Goal: Task Accomplishment & Management: Manage account settings

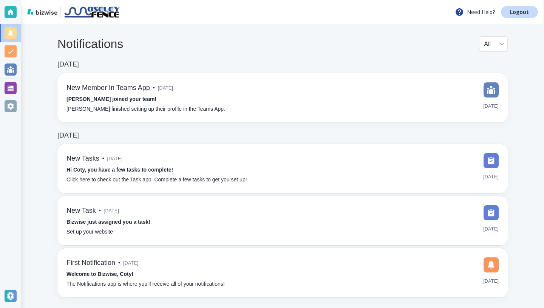
click at [11, 12] on div at bounding box center [11, 12] width 12 height 12
click at [11, 10] on div at bounding box center [11, 12] width 12 height 12
click at [7, 88] on div at bounding box center [11, 88] width 12 height 12
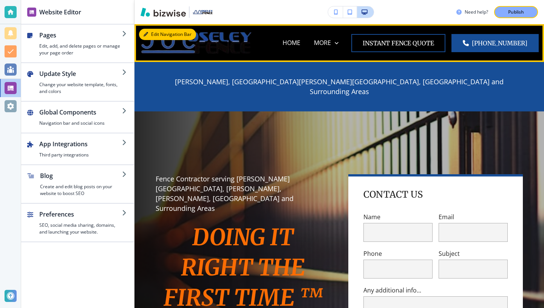
click at [150, 32] on button "Edit Navigation Bar" at bounding box center [167, 34] width 57 height 11
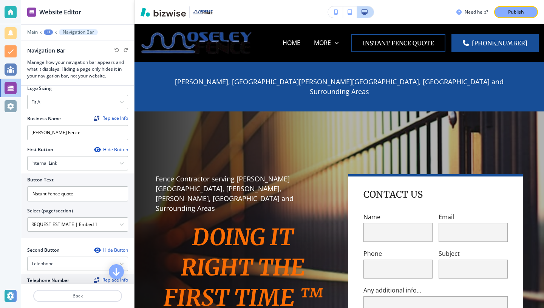
scroll to position [64, 0]
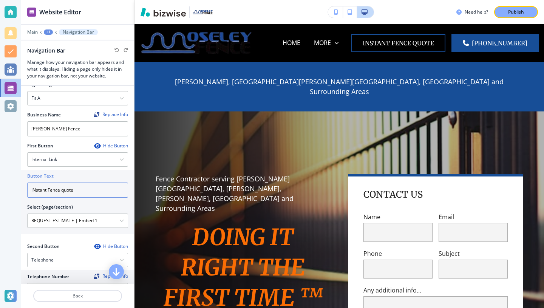
click at [74, 192] on input "INstant Fence quote" at bounding box center [77, 190] width 101 height 15
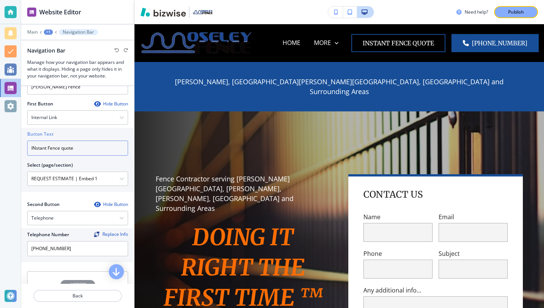
scroll to position [105, 0]
click at [50, 150] on input "INstant Fence quote" at bounding box center [77, 149] width 101 height 15
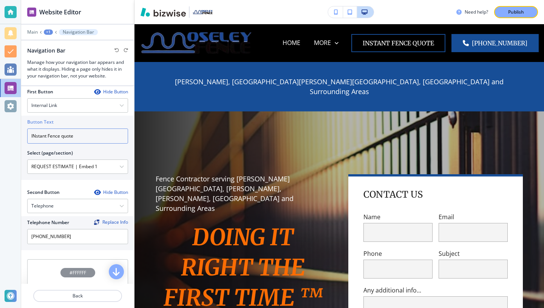
scroll to position [117, 0]
click at [53, 136] on input "INstant Fence quote" at bounding box center [77, 136] width 101 height 15
click at [57, 138] on input "INstant Fence quote" at bounding box center [77, 136] width 101 height 15
click at [123, 106] on icon "button" at bounding box center [121, 106] width 5 height 5
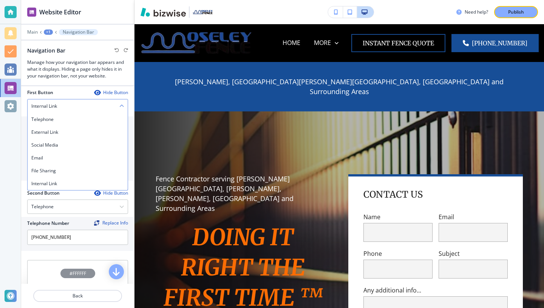
click at [122, 104] on icon "button" at bounding box center [121, 106] width 5 height 5
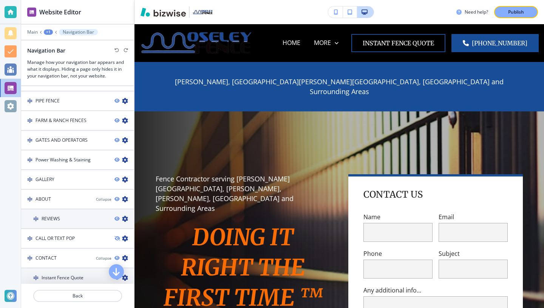
scroll to position [475, 0]
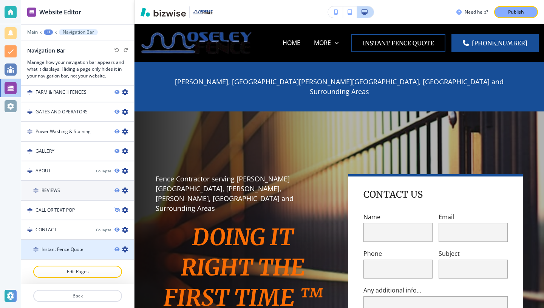
click at [88, 248] on div "Instant Fence Quote" at bounding box center [64, 249] width 87 height 7
click at [125, 248] on icon "button" at bounding box center [125, 249] width 6 height 6
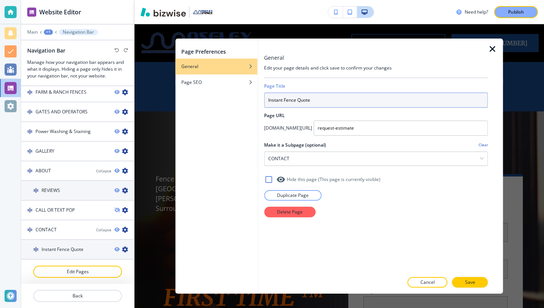
click at [315, 97] on input "Instant Fence Quote" at bounding box center [376, 100] width 224 height 15
click at [289, 100] on input "Instant Fence Quote" at bounding box center [376, 100] width 224 height 15
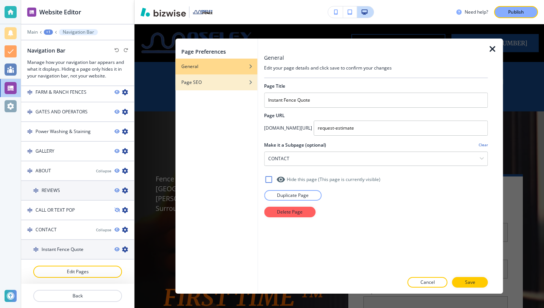
click at [248, 80] on icon "button" at bounding box center [250, 82] width 5 height 5
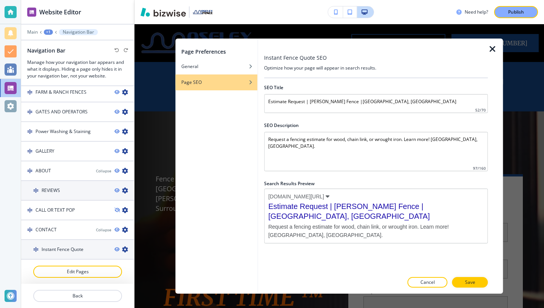
click at [287, 60] on h3 "Instant Fence Quote SEO" at bounding box center [295, 58] width 63 height 8
click at [226, 64] on div "General" at bounding box center [216, 66] width 82 height 7
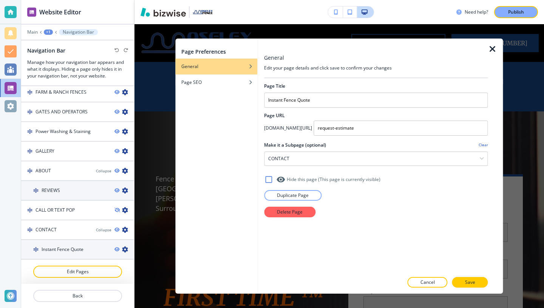
click at [495, 47] on icon "button" at bounding box center [492, 49] width 9 height 9
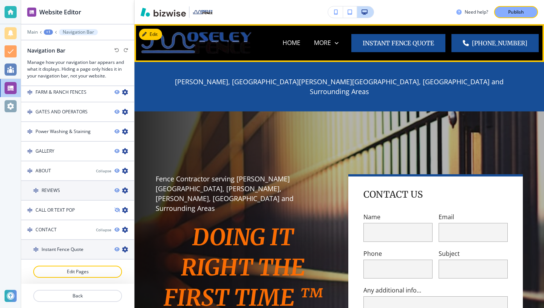
click at [445, 38] on button "INstant Fence quote" at bounding box center [398, 43] width 94 height 18
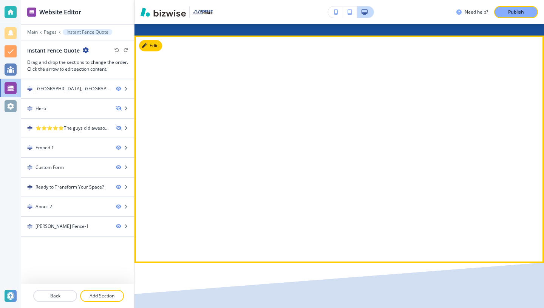
scroll to position [78, 0]
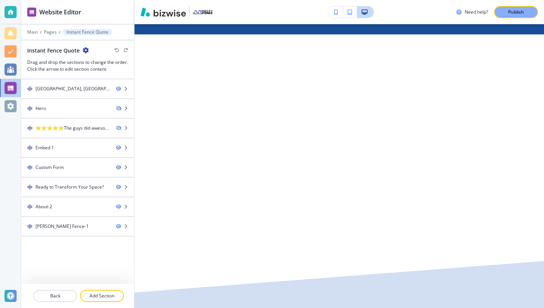
click at [94, 31] on p "Instant Fence Quote" at bounding box center [88, 31] width 42 height 5
click at [71, 30] on p "Instant Fence Quote" at bounding box center [88, 31] width 42 height 5
click at [86, 51] on icon "button" at bounding box center [86, 50] width 6 height 6
click at [93, 64] on p "Edit Page Settings" at bounding box center [106, 63] width 39 height 7
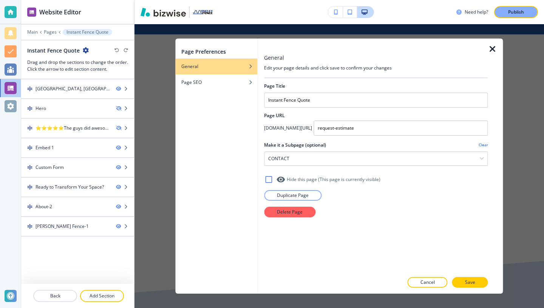
click at [495, 47] on icon "button" at bounding box center [492, 49] width 9 height 9
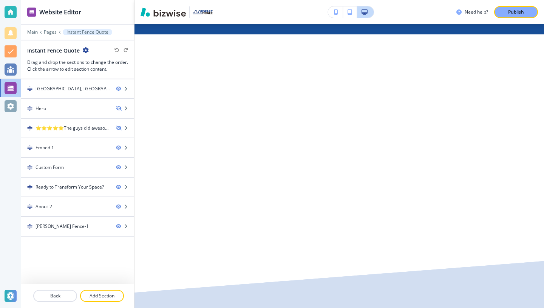
click at [68, 32] on p "Instant Fence Quote" at bounding box center [88, 31] width 42 height 5
click at [32, 33] on p "Main" at bounding box center [32, 31] width 11 height 5
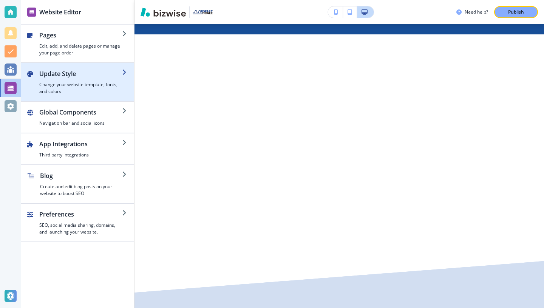
click at [50, 88] on h4 "Change your website template, fonts, and colors" at bounding box center [80, 88] width 83 height 14
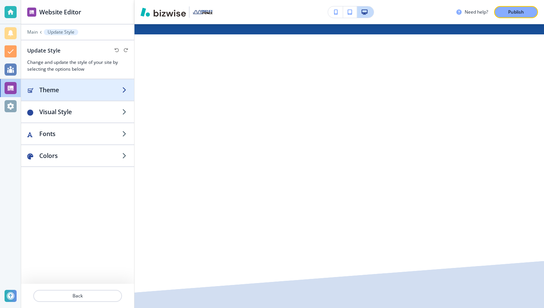
click at [84, 95] on div "button" at bounding box center [77, 97] width 113 height 6
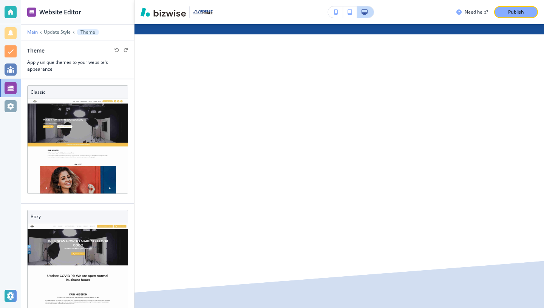
click at [35, 32] on p "Main" at bounding box center [32, 31] width 11 height 5
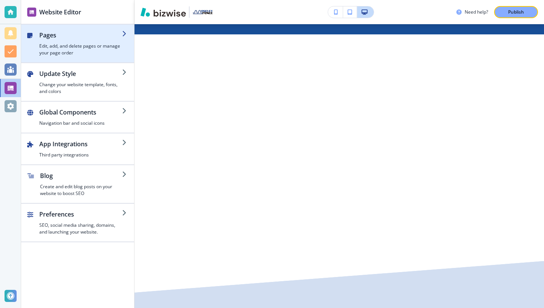
click at [53, 36] on h2 "Pages" at bounding box center [80, 35] width 83 height 9
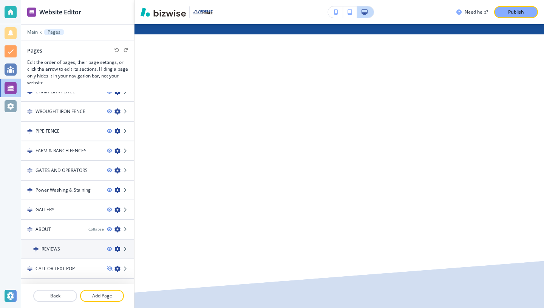
scroll to position [84, 0]
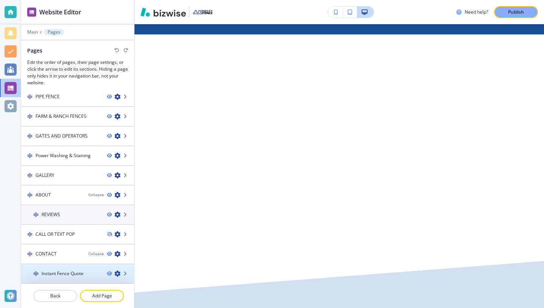
click at [46, 276] on h4 "Instant Fence Quote" at bounding box center [63, 273] width 42 height 7
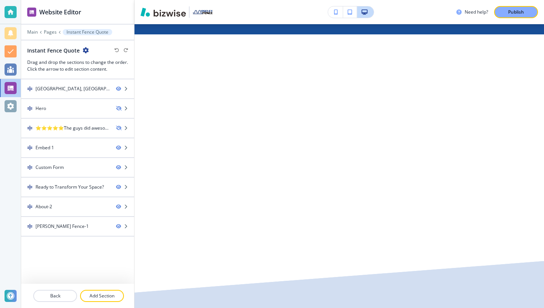
click at [30, 12] on img at bounding box center [31, 12] width 9 height 9
click at [30, 32] on p "Main" at bounding box center [32, 31] width 11 height 5
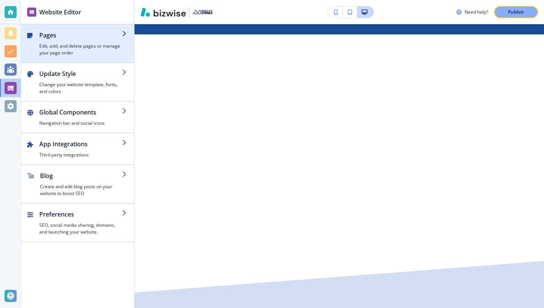
click at [30, 33] on icon "button" at bounding box center [30, 36] width 6 height 6
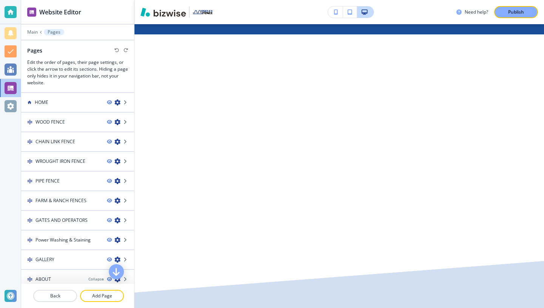
click at [30, 33] on p "Main" at bounding box center [32, 31] width 11 height 5
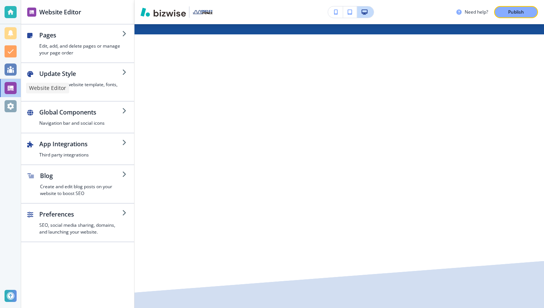
click at [10, 84] on div at bounding box center [11, 88] width 12 height 12
click at [9, 90] on div at bounding box center [11, 88] width 12 height 12
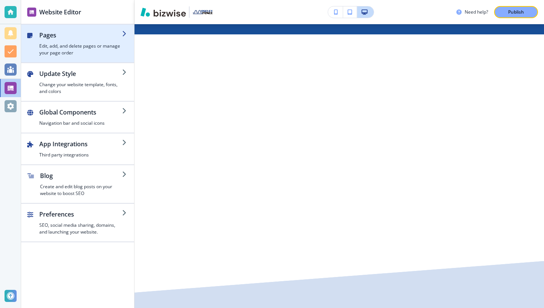
click at [45, 32] on h2 "Pages" at bounding box center [80, 35] width 83 height 9
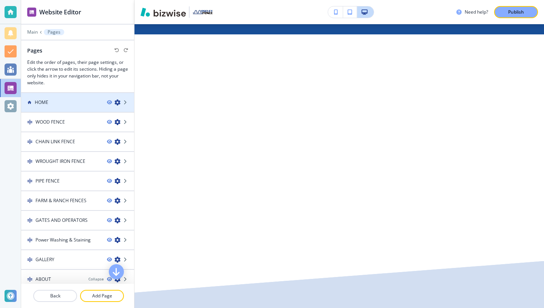
click at [32, 100] on div "HOME" at bounding box center [61, 102] width 80 height 7
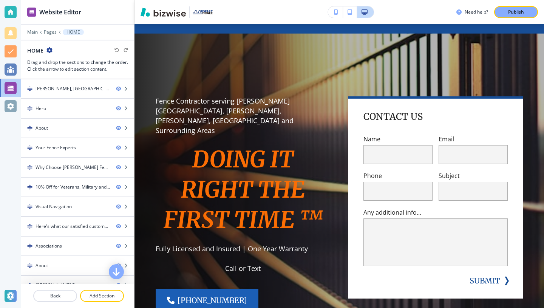
scroll to position [0, 0]
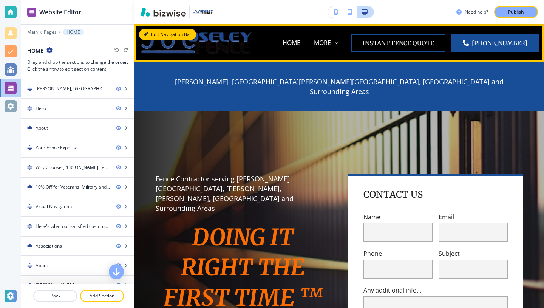
click at [155, 37] on button "Edit Navigation Bar" at bounding box center [167, 34] width 57 height 11
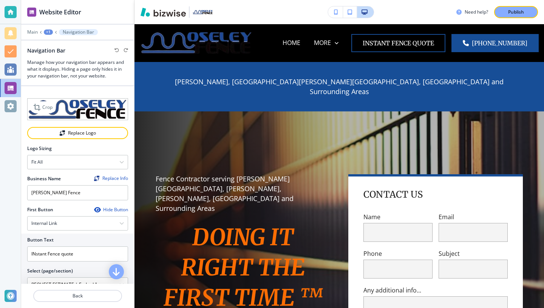
click at [100, 114] on img at bounding box center [77, 109] width 101 height 22
click at [122, 160] on icon "button" at bounding box center [121, 162] width 5 height 5
click at [100, 110] on img at bounding box center [77, 109] width 101 height 22
click at [33, 106] on icon at bounding box center [37, 107] width 9 height 9
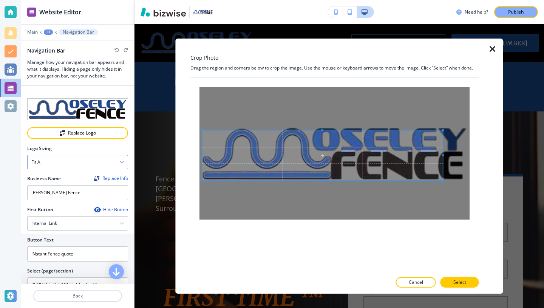
click at [202, 180] on span at bounding box center [202, 181] width 2 height 2
click at [467, 183] on span at bounding box center [468, 182] width 2 height 2
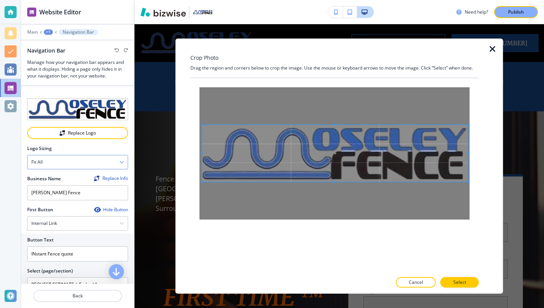
click at [335, 124] on span at bounding box center [335, 125] width 2 height 2
click at [451, 282] on button "Select" at bounding box center [460, 282] width 39 height 11
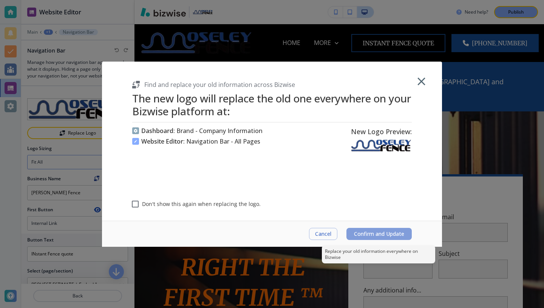
click at [367, 234] on span "Confirm and Update" at bounding box center [379, 234] width 50 height 6
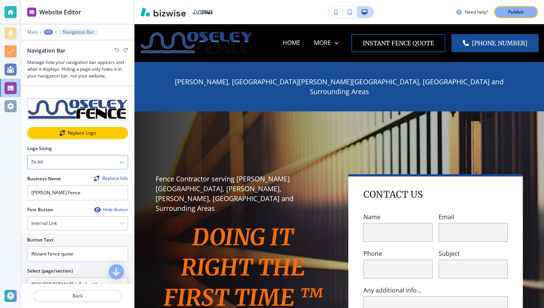
click at [57, 132] on div "Replace Logo" at bounding box center [77, 132] width 99 height 5
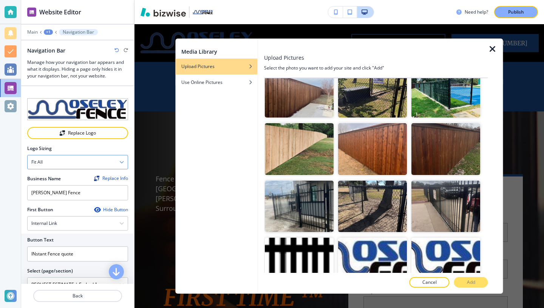
scroll to position [1530, 0]
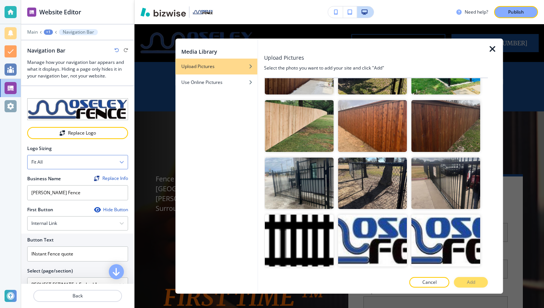
click at [469, 282] on div "Cancel Add" at bounding box center [376, 282] width 224 height 11
click at [228, 84] on div "Use Online Pictures" at bounding box center [216, 82] width 82 height 7
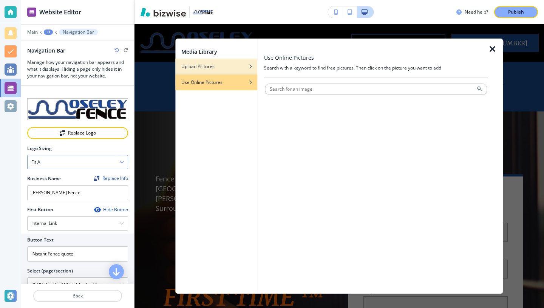
click at [237, 62] on div "button" at bounding box center [216, 61] width 82 height 5
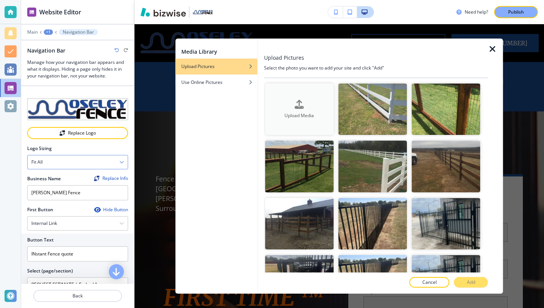
click at [299, 103] on icon "button" at bounding box center [299, 103] width 9 height 9
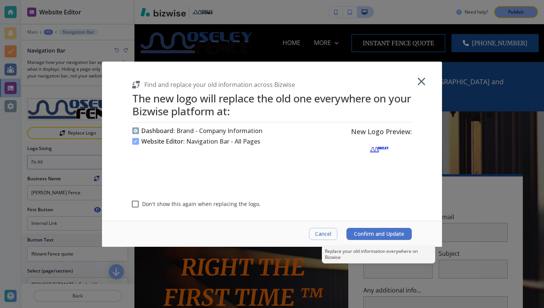
click at [379, 233] on span "Confirm and Update" at bounding box center [379, 234] width 50 height 6
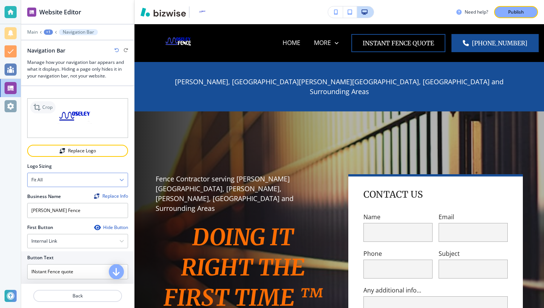
click at [39, 106] on icon at bounding box center [37, 107] width 9 height 9
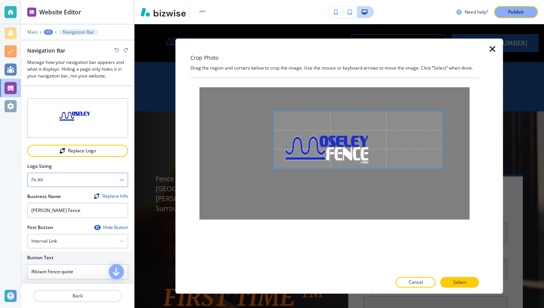
click at [273, 169] on span at bounding box center [274, 168] width 2 height 2
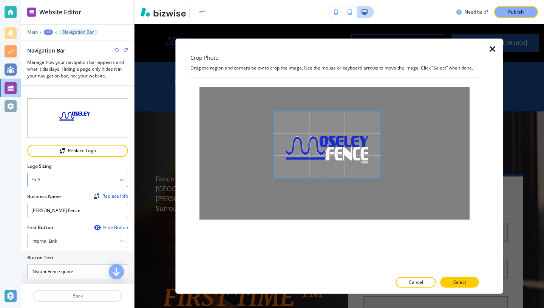
click at [380, 178] on span at bounding box center [381, 178] width 2 height 2
click at [378, 167] on span at bounding box center [379, 167] width 2 height 2
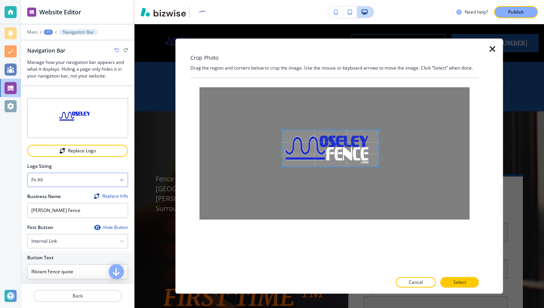
click at [282, 130] on span at bounding box center [282, 130] width 2 height 2
click at [334, 153] on span at bounding box center [329, 148] width 97 height 37
click at [459, 282] on p "Select" at bounding box center [460, 282] width 13 height 7
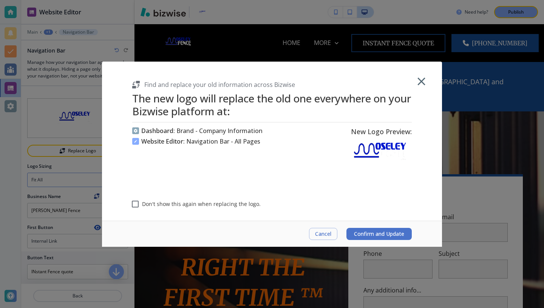
click at [138, 204] on input "Don't show this again when replacing the logo." at bounding box center [135, 204] width 14 height 14
checkbox input "true"
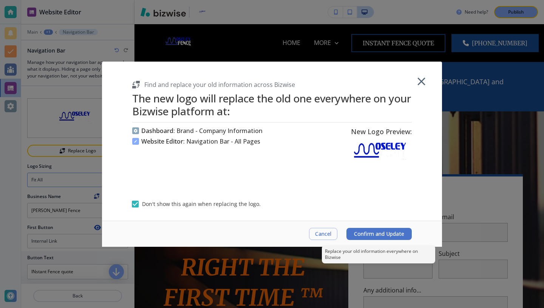
click at [391, 234] on span "Confirm and Update" at bounding box center [379, 234] width 50 height 6
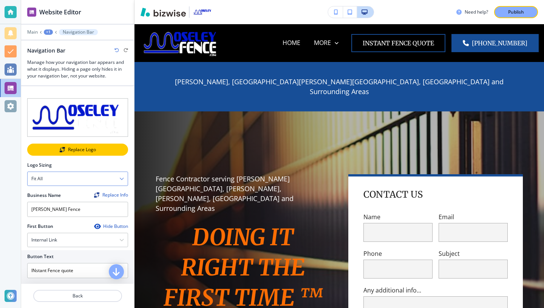
click at [77, 148] on div "Replace Logo" at bounding box center [77, 149] width 99 height 5
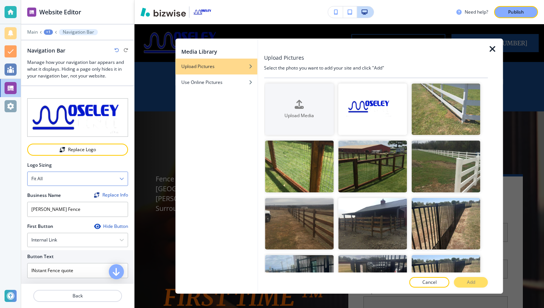
click at [285, 62] on div at bounding box center [376, 63] width 224 height 3
click at [298, 107] on icon "button" at bounding box center [299, 103] width 9 height 9
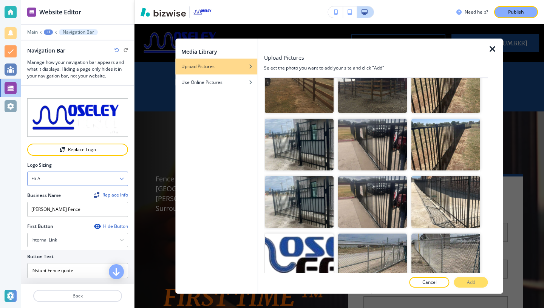
scroll to position [176, 0]
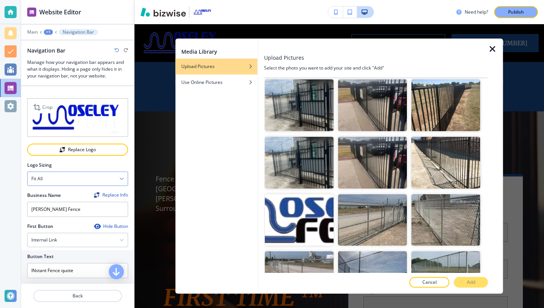
click at [84, 114] on img at bounding box center [77, 117] width 101 height 39
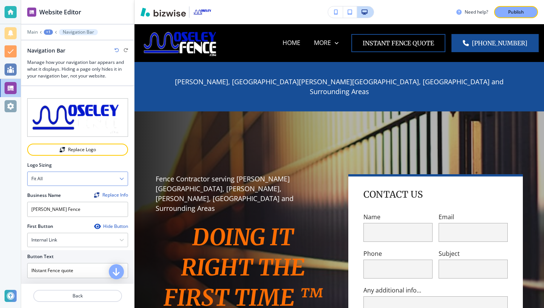
click at [108, 180] on div "Fit all" at bounding box center [78, 179] width 100 height 14
click at [78, 201] on h4 "Fit to length" at bounding box center [77, 204] width 93 height 7
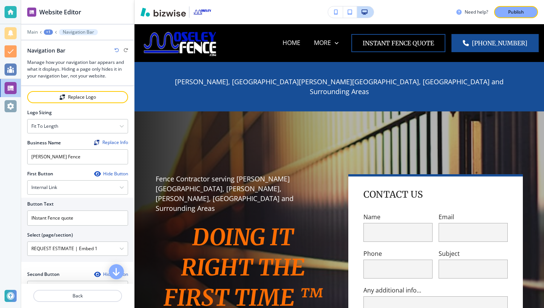
scroll to position [0, 0]
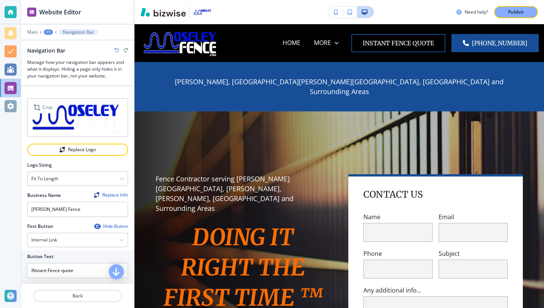
click at [70, 117] on img at bounding box center [77, 117] width 101 height 39
click at [75, 295] on p "Back" at bounding box center [77, 296] width 87 height 7
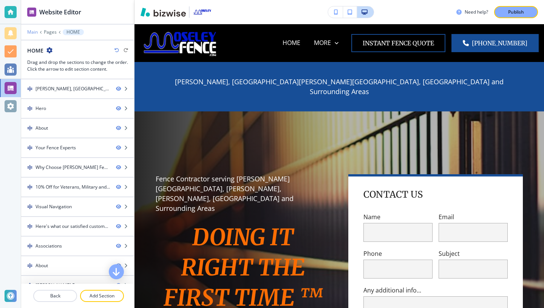
click at [31, 31] on p "Main" at bounding box center [32, 31] width 11 height 5
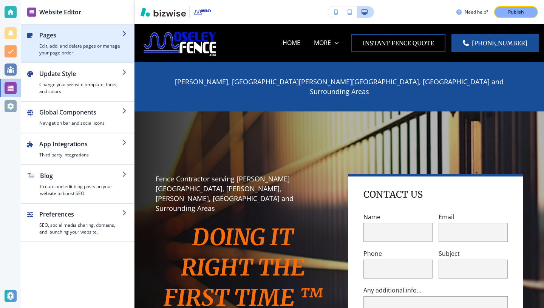
click at [41, 36] on h2 "Pages" at bounding box center [80, 35] width 83 height 9
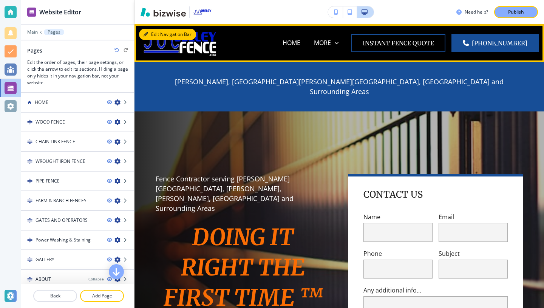
click at [151, 32] on button "Edit Navigation Bar" at bounding box center [167, 34] width 57 height 11
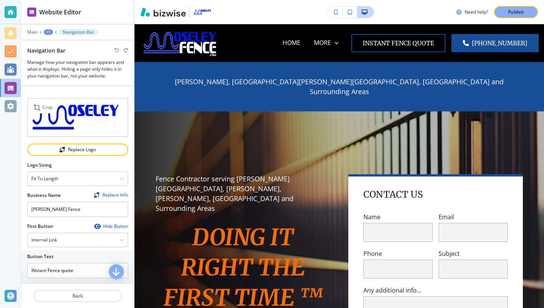
click at [70, 119] on img at bounding box center [77, 117] width 101 height 39
click at [46, 107] on p "Crop" at bounding box center [47, 107] width 10 height 7
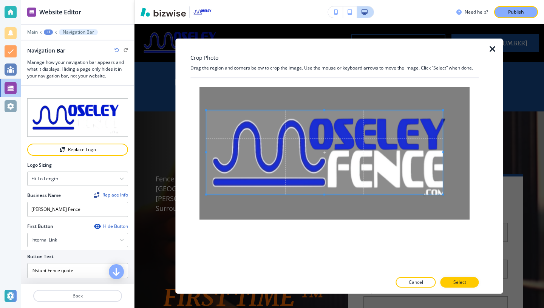
click at [207, 109] on span at bounding box center [206, 110] width 2 height 2
click at [452, 112] on span at bounding box center [453, 112] width 2 height 2
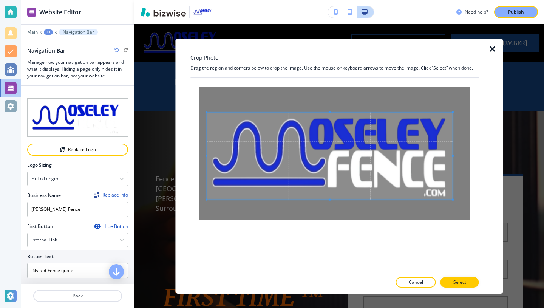
click at [453, 199] on span at bounding box center [453, 200] width 2 height 2
click at [455, 283] on p "Select" at bounding box center [460, 282] width 13 height 7
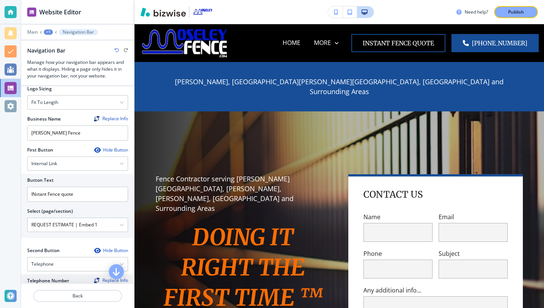
scroll to position [83, 0]
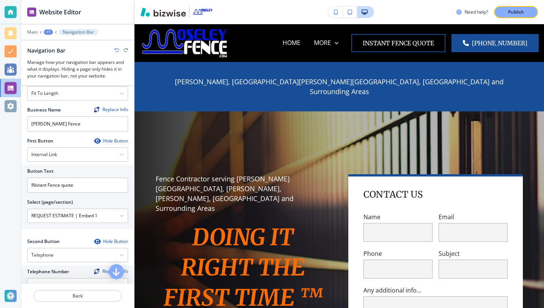
click at [43, 171] on h2 "Button Text" at bounding box center [40, 171] width 26 height 7
click at [39, 189] on input "INstant Fence quote" at bounding box center [77, 185] width 101 height 15
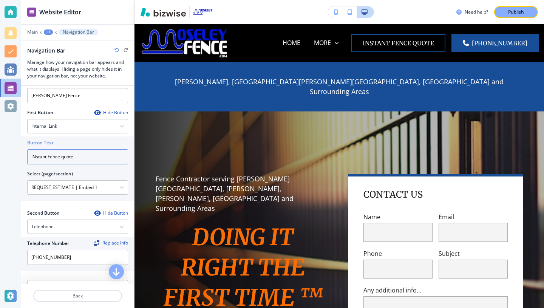
scroll to position [115, 0]
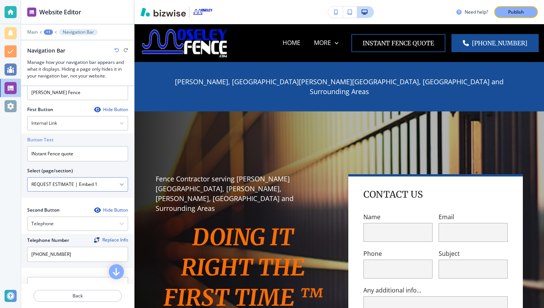
click at [123, 182] on icon "button" at bounding box center [121, 184] width 5 height 5
click at [113, 170] on div "Select (page/section)" at bounding box center [77, 170] width 101 height 7
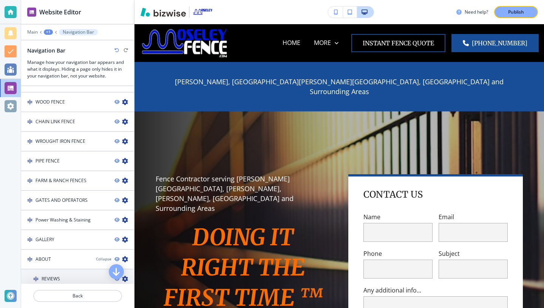
scroll to position [402, 0]
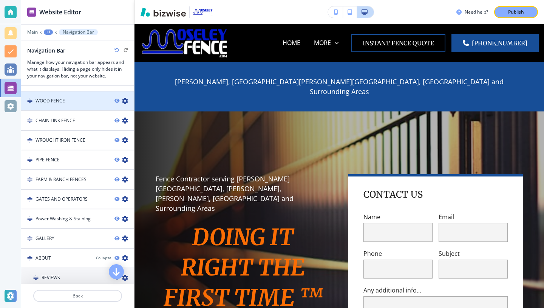
click at [124, 101] on icon "button" at bounding box center [125, 101] width 6 height 6
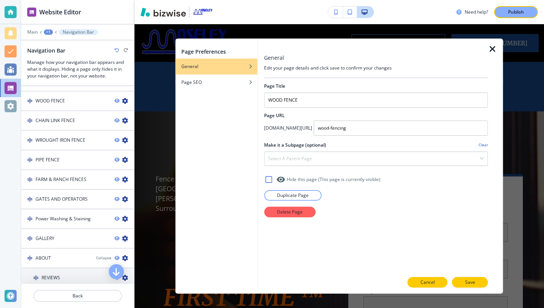
click at [428, 281] on p "Cancel" at bounding box center [428, 282] width 14 height 7
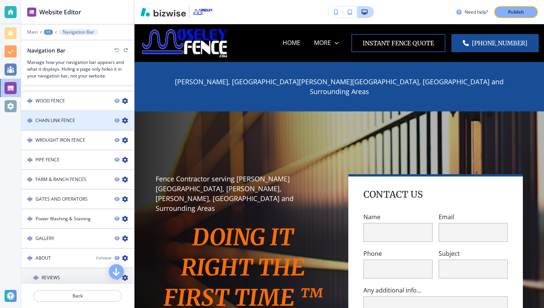
click at [94, 122] on div "CHAIN LINK FENCE" at bounding box center [64, 120] width 87 height 7
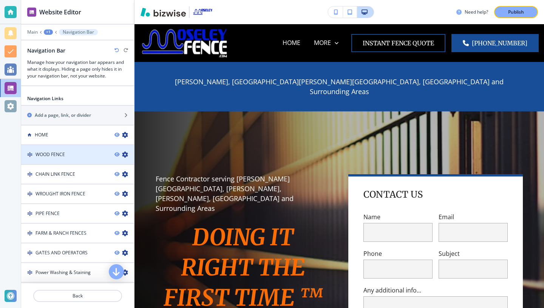
scroll to position [348, 0]
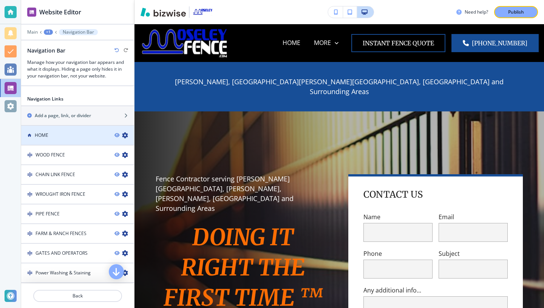
click at [50, 137] on div "HOME" at bounding box center [64, 135] width 87 height 7
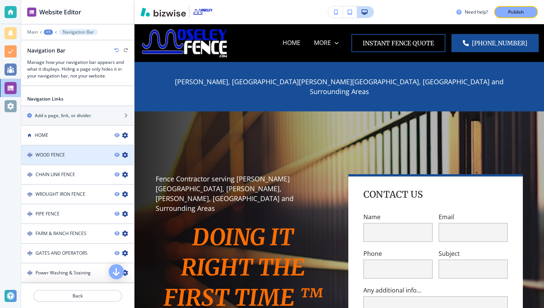
click at [123, 156] on icon "button" at bounding box center [125, 155] width 6 height 6
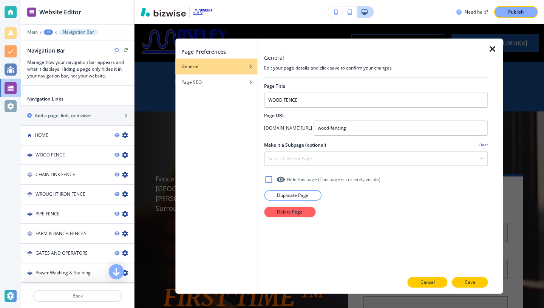
click at [434, 285] on p "Cancel" at bounding box center [428, 282] width 14 height 7
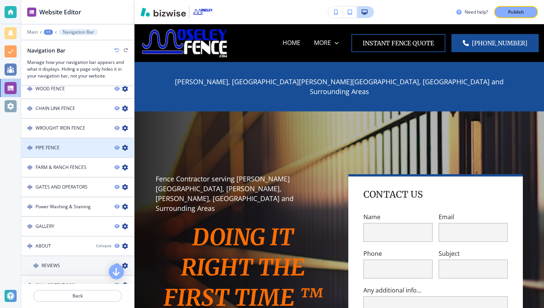
scroll to position [415, 0]
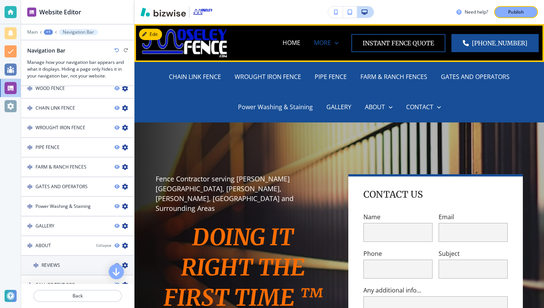
click at [331, 45] on p "MORE" at bounding box center [322, 43] width 17 height 9
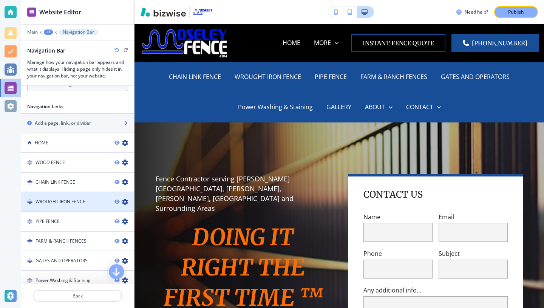
scroll to position [340, 0]
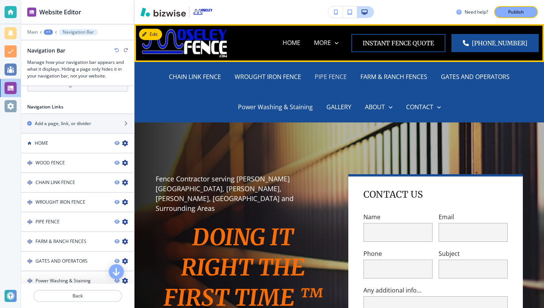
click at [322, 76] on p "PIPE FENCE" at bounding box center [331, 77] width 32 height 9
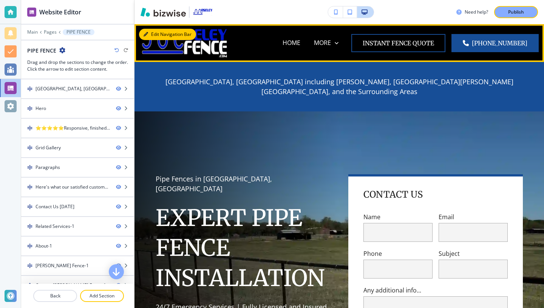
click at [150, 31] on button "Edit Navigation Bar" at bounding box center [167, 34] width 57 height 11
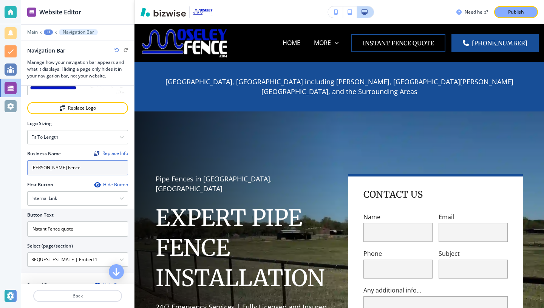
scroll to position [41, 0]
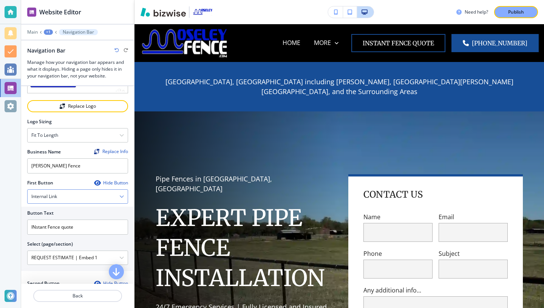
click at [120, 198] on icon "button" at bounding box center [121, 196] width 5 height 5
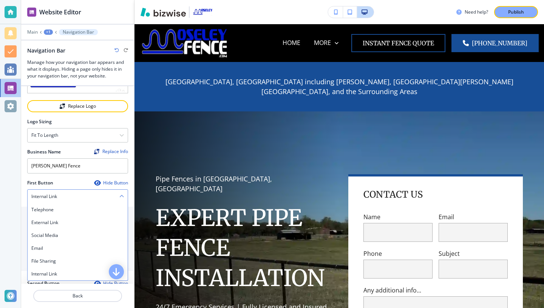
click at [118, 197] on div "Internal Link" at bounding box center [78, 197] width 100 height 14
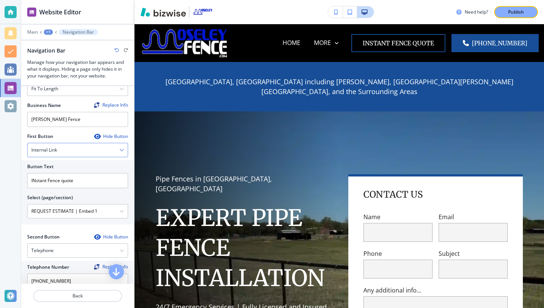
scroll to position [89, 0]
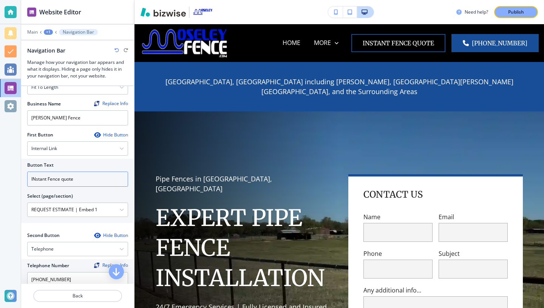
click at [108, 183] on input "INstant Fence quote" at bounding box center [77, 179] width 101 height 15
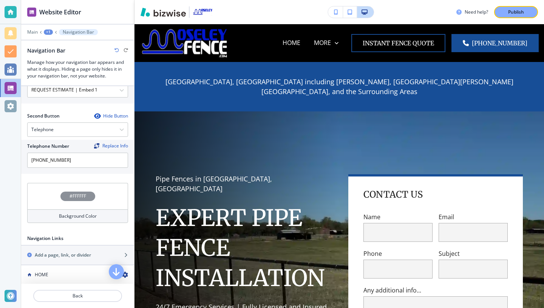
scroll to position [210, 0]
click at [105, 198] on div "#FFFFFF" at bounding box center [77, 195] width 101 height 26
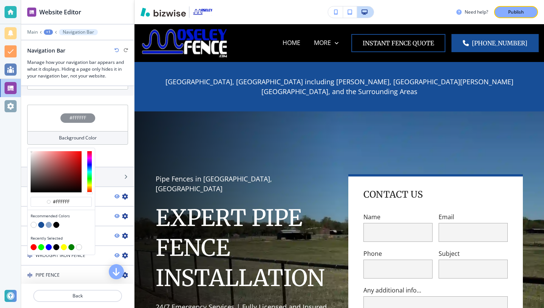
scroll to position [293, 0]
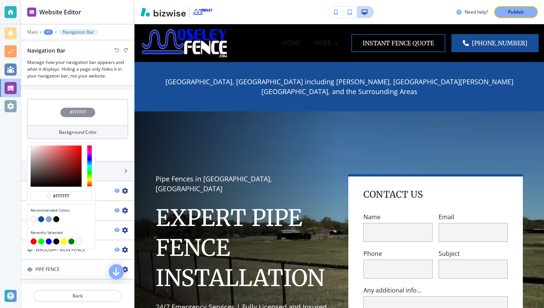
click at [14, 156] on div at bounding box center [10, 154] width 21 height 308
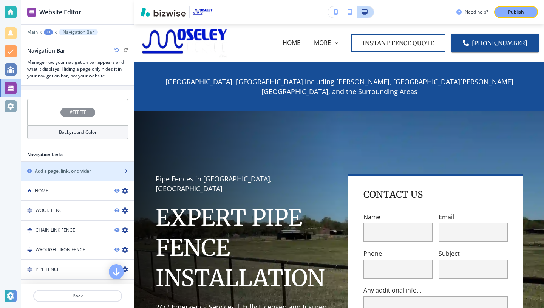
click at [124, 169] on icon "button" at bounding box center [126, 171] width 5 height 5
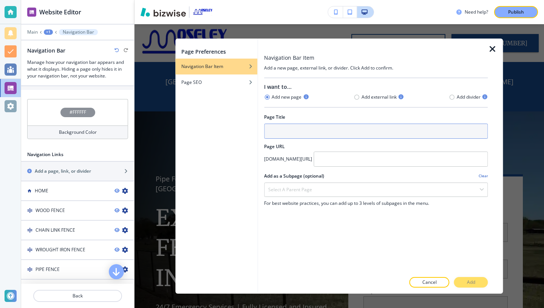
click at [278, 134] on input "text" at bounding box center [376, 131] width 224 height 15
type input "F"
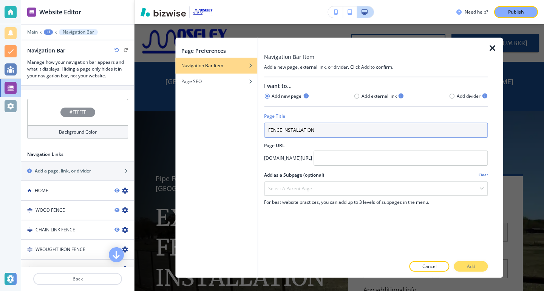
type input "FENCE INSTALLATION"
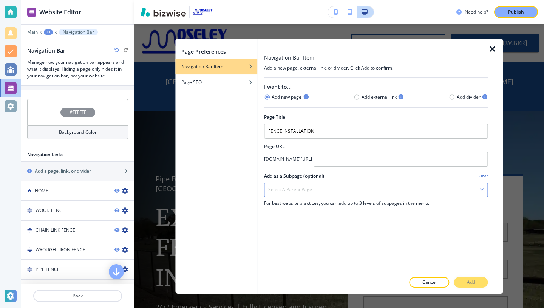
click at [317, 195] on div "Select a parent page" at bounding box center [376, 190] width 223 height 14
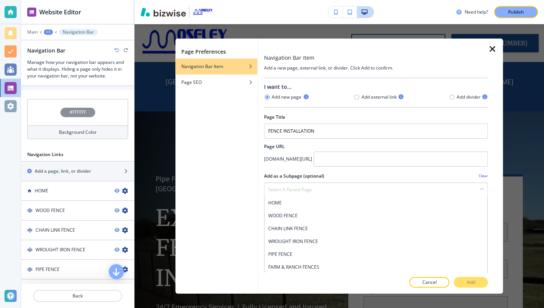
click at [265, 175] on h2 "Add as a Subpage (optional)" at bounding box center [294, 176] width 60 height 7
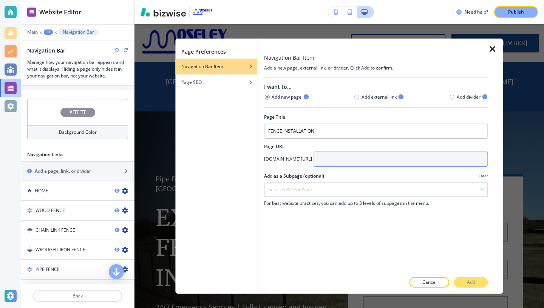
click at [315, 162] on input "text" at bounding box center [401, 159] width 174 height 15
type input "F"
type input "Fence-Installation"
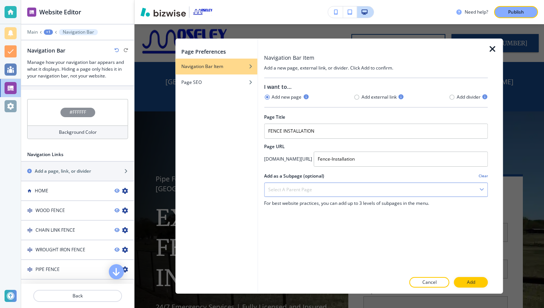
click at [308, 193] on div "Select a parent page" at bounding box center [376, 190] width 223 height 14
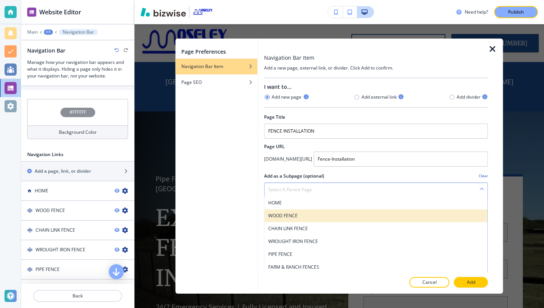
click at [291, 214] on h4 "WOOD FENCE" at bounding box center [375, 215] width 215 height 7
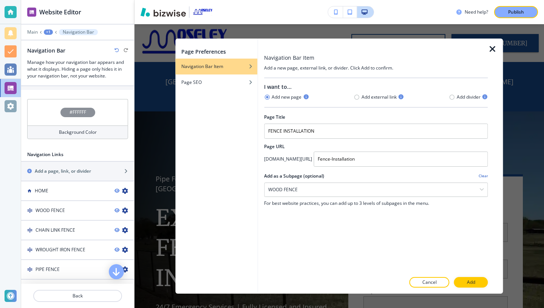
click at [494, 47] on icon "button" at bounding box center [492, 49] width 9 height 9
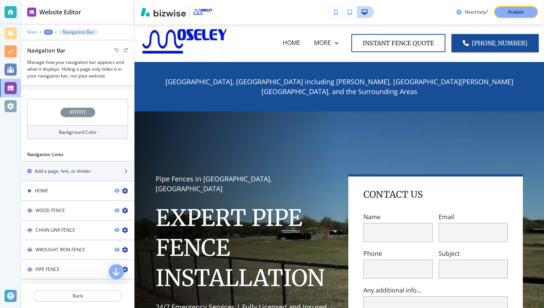
click at [33, 31] on p "Main" at bounding box center [32, 31] width 11 height 5
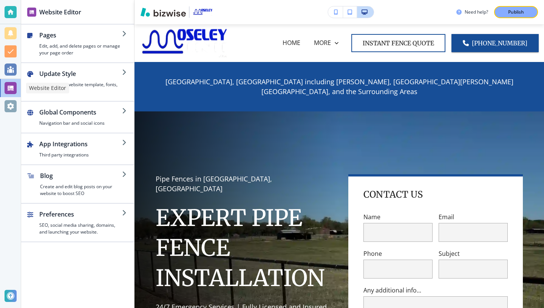
click at [11, 91] on div at bounding box center [11, 88] width 12 height 12
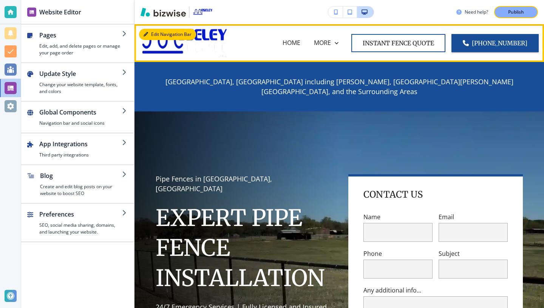
click at [148, 34] on button "Edit Navigation Bar" at bounding box center [167, 34] width 57 height 11
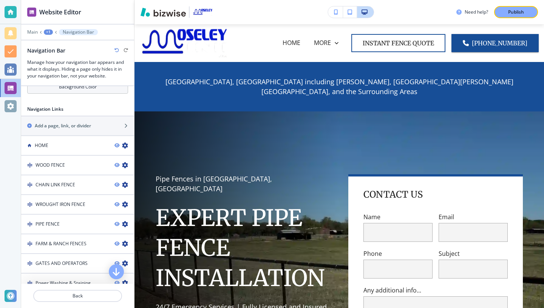
scroll to position [340, 0]
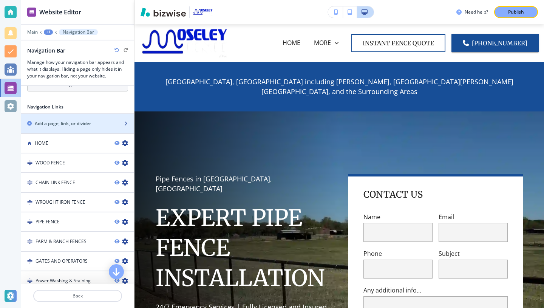
click at [45, 120] on h2 "Add a page, link, or divider" at bounding box center [63, 123] width 56 height 7
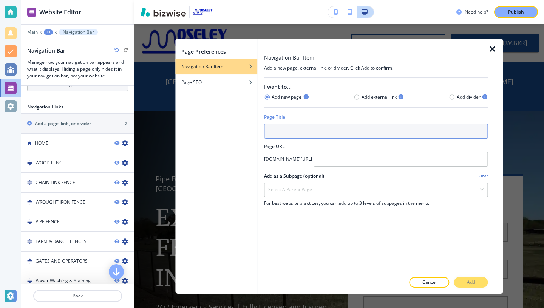
click at [275, 137] on input "text" at bounding box center [376, 131] width 224 height 15
type input "FENCE INSTALLATION"
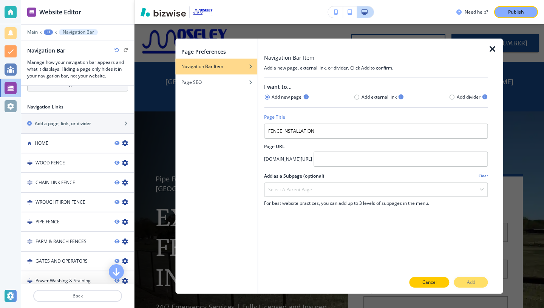
click at [430, 281] on p "Cancel" at bounding box center [430, 282] width 14 height 7
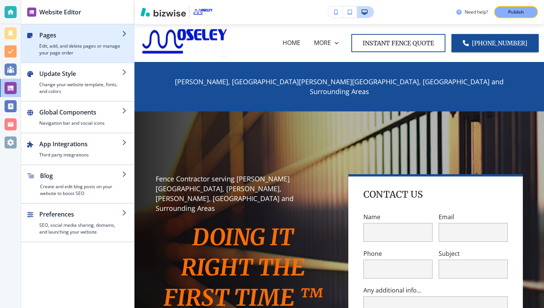
click at [57, 43] on h4 "Edit, add, and delete pages or manage your page order" at bounding box center [80, 50] width 83 height 14
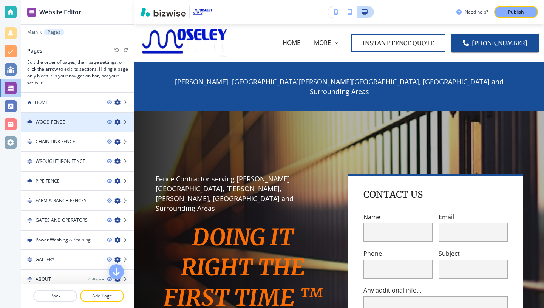
click at [118, 121] on icon "button" at bounding box center [118, 122] width 6 height 6
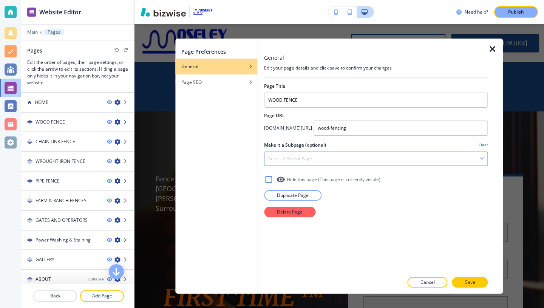
click at [299, 156] on h4 "Select a parent page" at bounding box center [290, 158] width 44 height 7
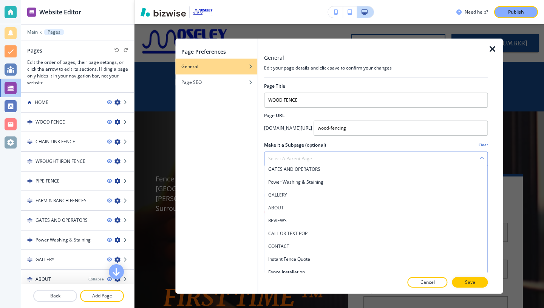
scroll to position [6, 0]
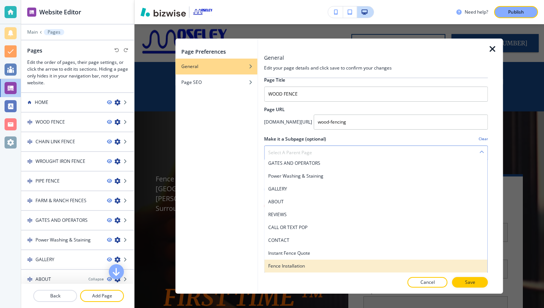
click at [290, 263] on h4 "Fence Installation" at bounding box center [375, 266] width 215 height 7
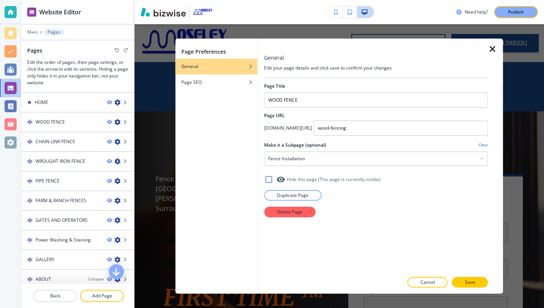
click at [493, 46] on icon "button" at bounding box center [492, 49] width 9 height 9
